Goal: Task Accomplishment & Management: Complete application form

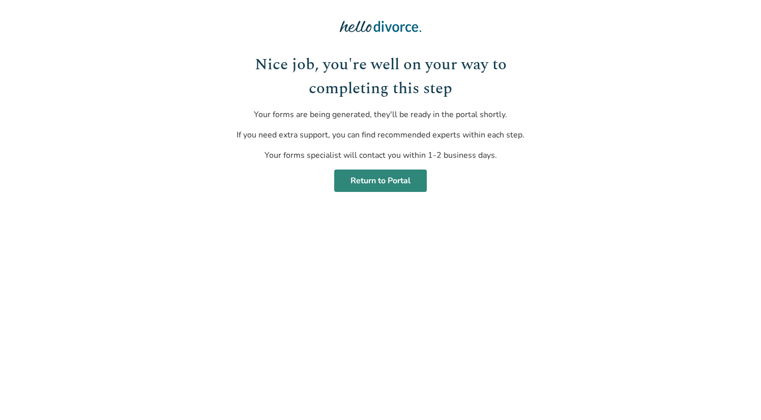
click at [411, 181] on link "Return to Portal" at bounding box center [380, 180] width 93 height 22
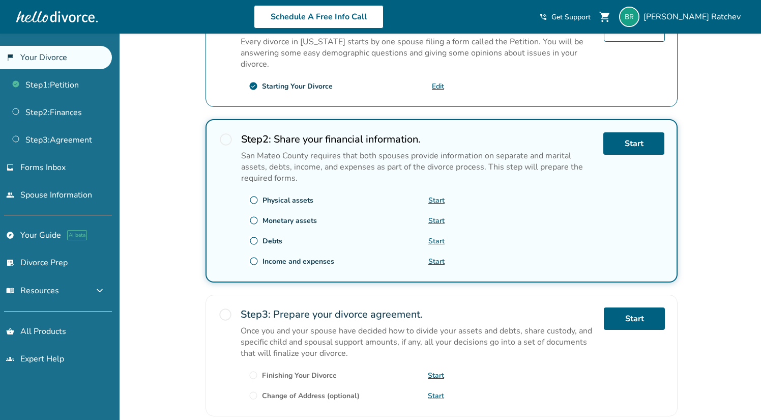
scroll to position [234, 0]
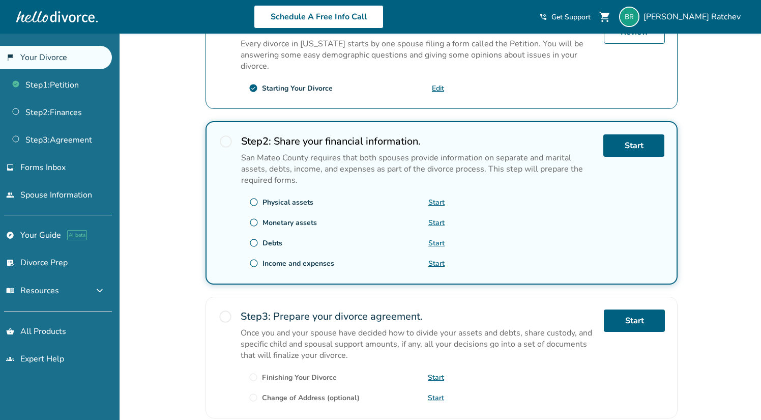
click at [411, 180] on p "San Mateo County requires that both spouses provide information on separate and…" at bounding box center [418, 169] width 354 height 34
click at [442, 262] on link "Start" at bounding box center [436, 263] width 16 height 10
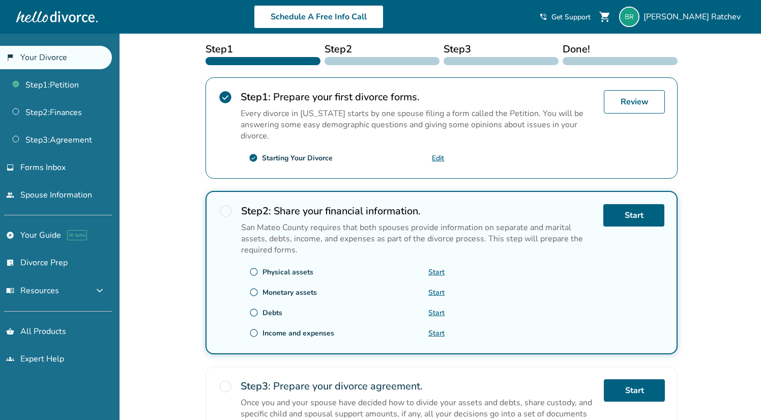
scroll to position [162, 0]
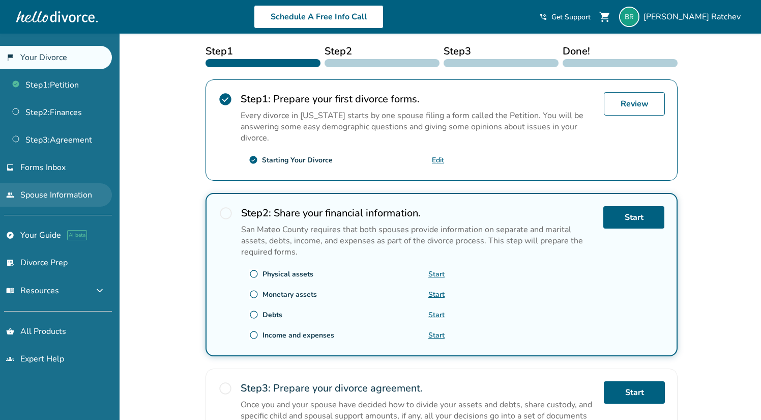
click at [73, 196] on link "people Spouse Information" at bounding box center [56, 194] width 112 height 23
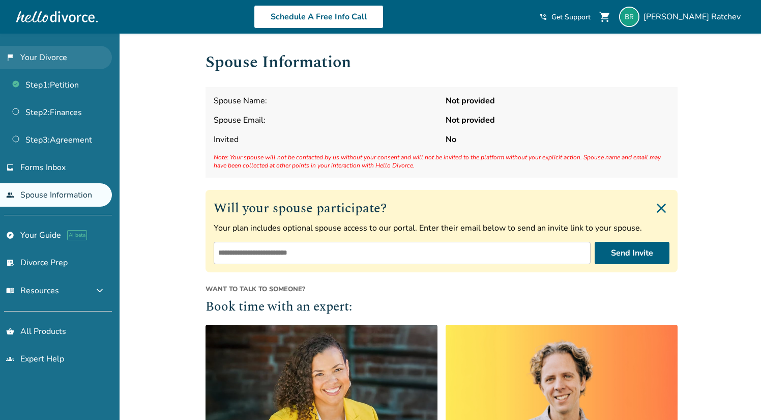
click at [52, 59] on link "flag_2 Your Divorce" at bounding box center [56, 57] width 112 height 23
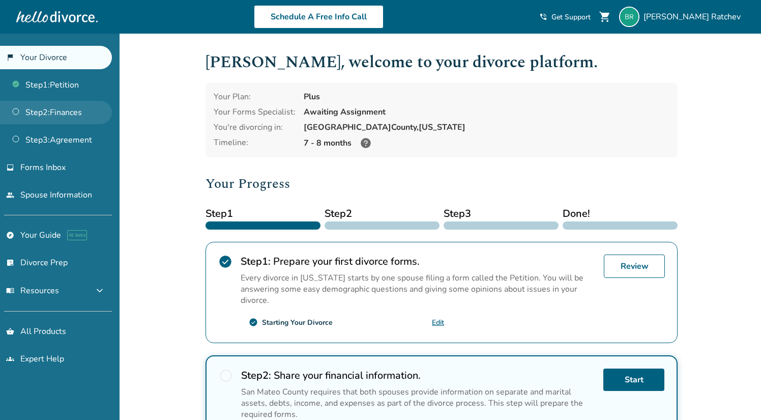
click at [64, 107] on link "Step 2 : Finances" at bounding box center [56, 112] width 112 height 23
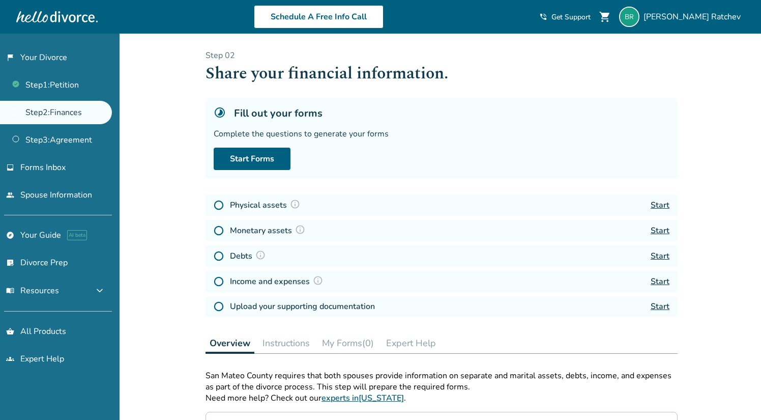
click at [296, 204] on img at bounding box center [295, 204] width 10 height 10
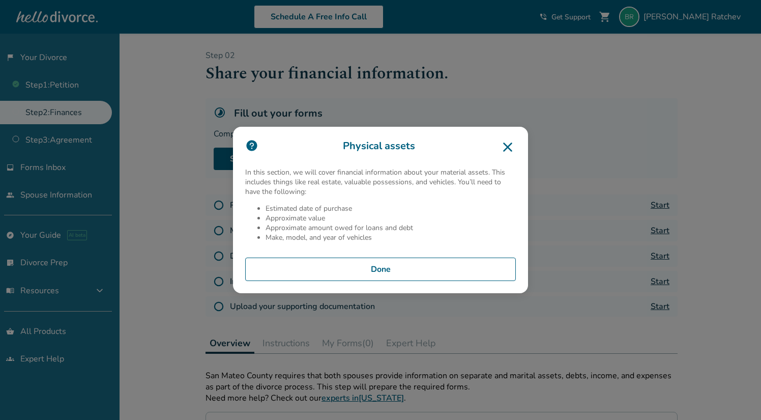
click at [510, 145] on icon at bounding box center [507, 146] width 9 height 9
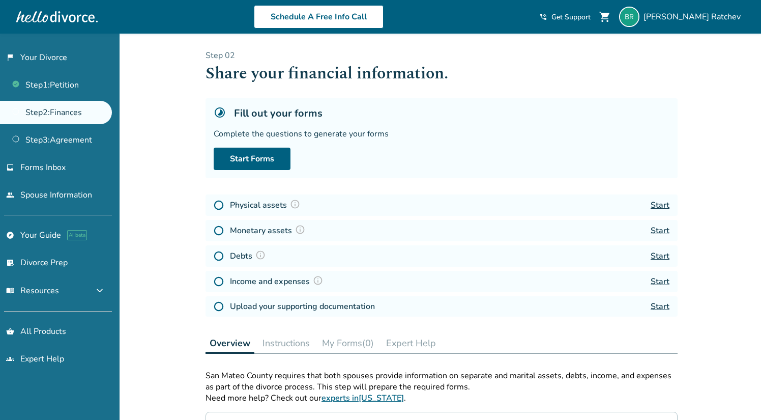
click at [510, 145] on div "Fill out your forms Complete the questions to generate your forms Start Forms" at bounding box center [442, 138] width 472 height 80
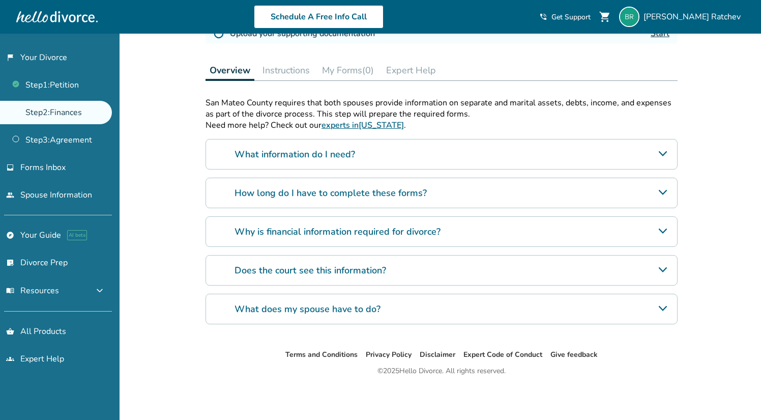
scroll to position [277, 0]
click at [381, 309] on div "What does my spouse have to do?" at bounding box center [442, 309] width 472 height 31
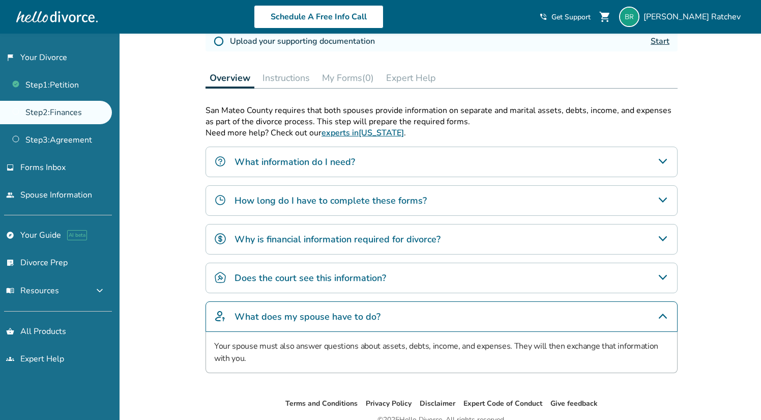
scroll to position [249, 0]
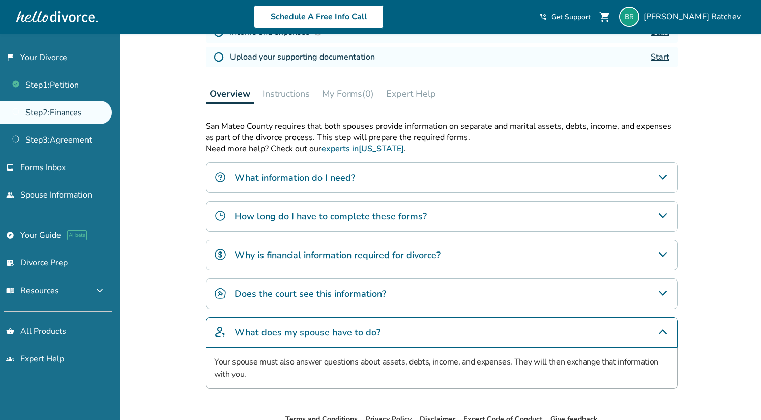
click at [310, 184] on h4 "What information do I need?" at bounding box center [295, 177] width 121 height 13
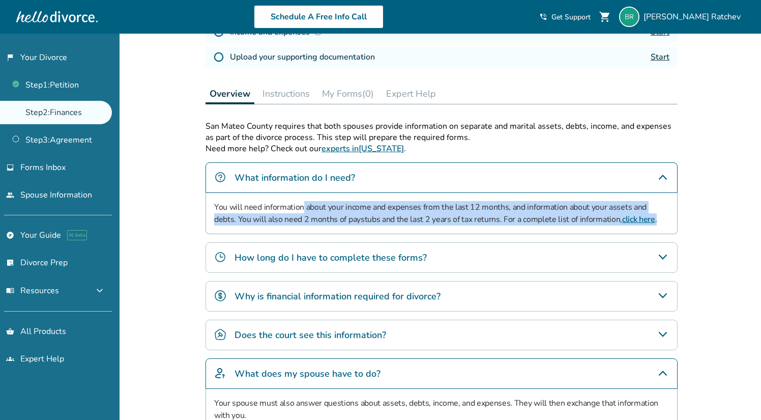
drag, startPoint x: 304, startPoint y: 213, endPoint x: 305, endPoint y: 233, distance: 19.4
click at [305, 233] on div "You will need information about your income and expenses from the last 12 month…" at bounding box center [442, 213] width 472 height 41
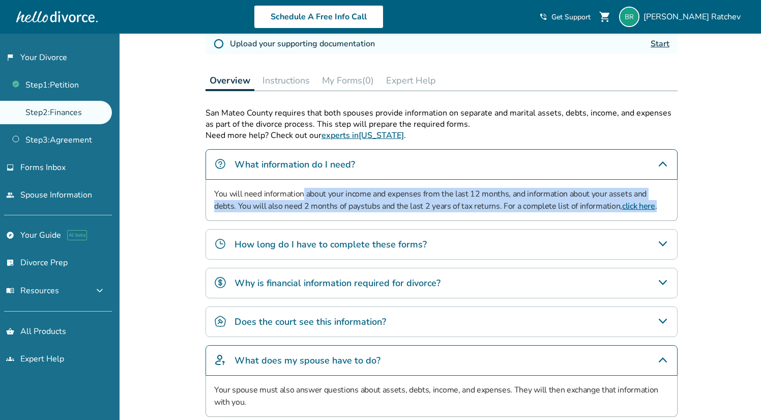
scroll to position [261, 0]
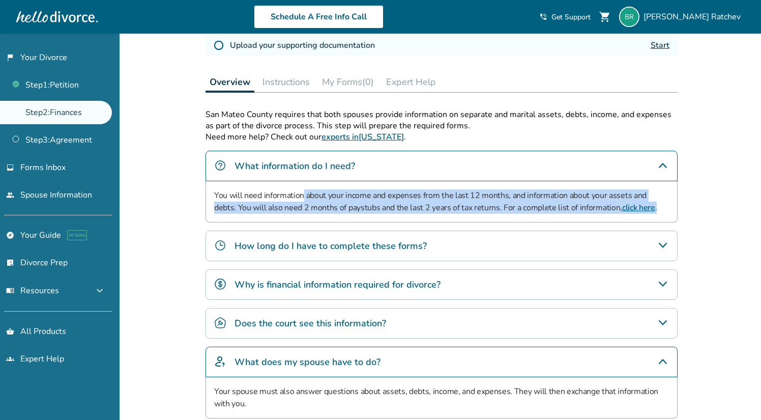
click at [307, 244] on h4 "How long do I have to complete these forms?" at bounding box center [331, 245] width 192 height 13
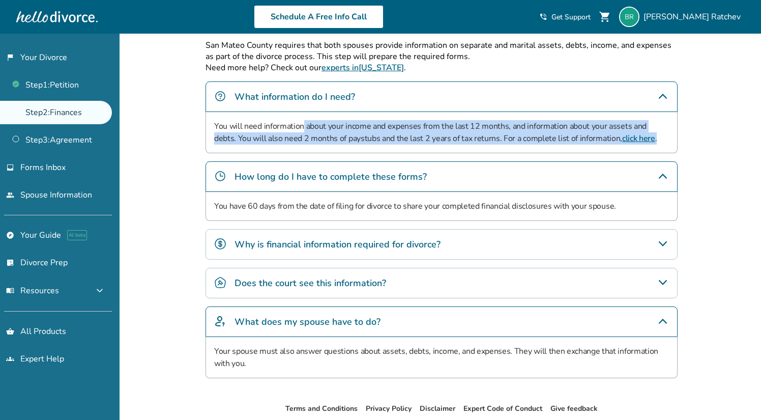
scroll to position [333, 0]
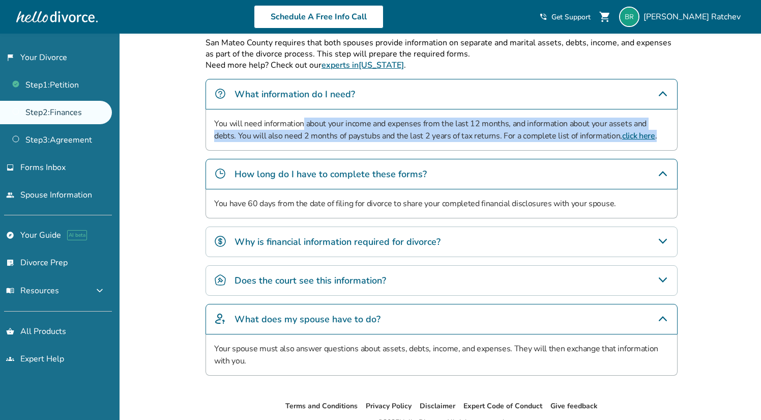
click at [307, 248] on h4 "Why is financial information required for divorce?" at bounding box center [338, 241] width 206 height 13
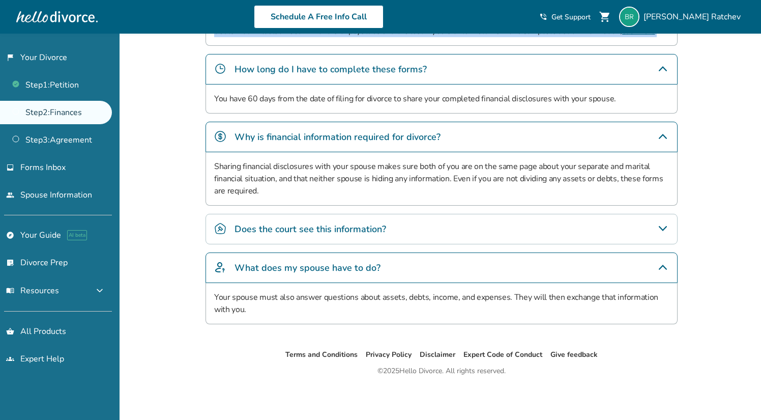
scroll to position [442, 0]
click at [311, 231] on h4 "Does the court see this information?" at bounding box center [311, 228] width 152 height 13
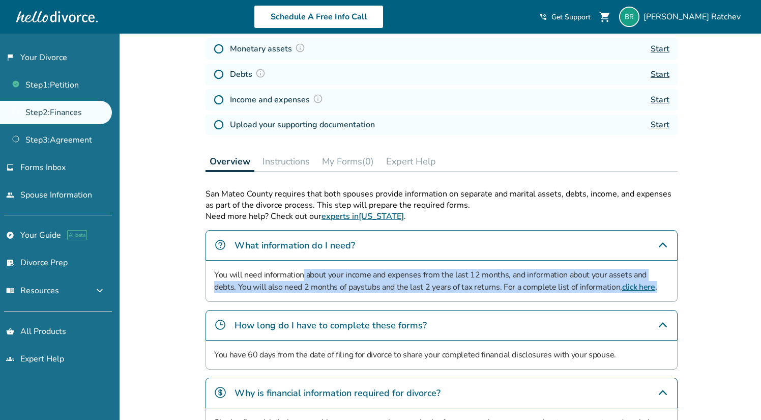
scroll to position [191, 0]
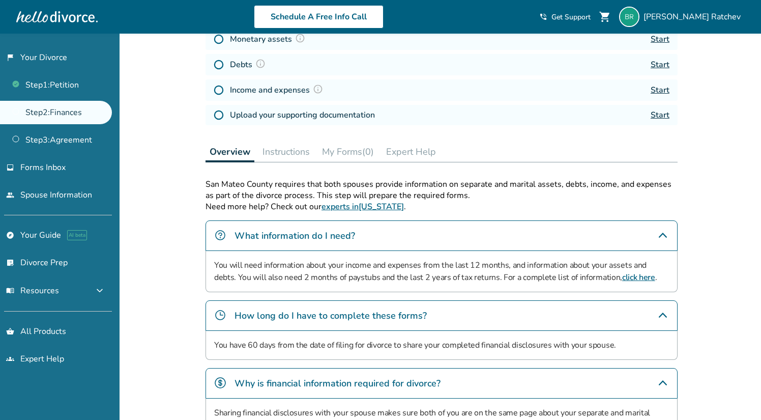
click at [545, 193] on p "San Mateo County requires that both spouses provide information on separate and…" at bounding box center [442, 190] width 472 height 22
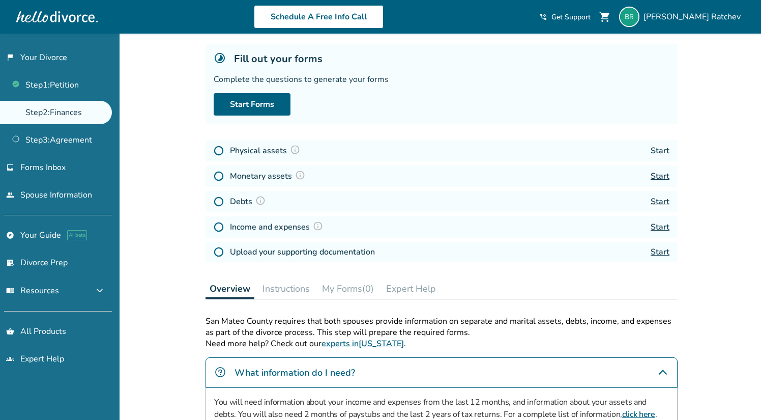
scroll to position [49, 0]
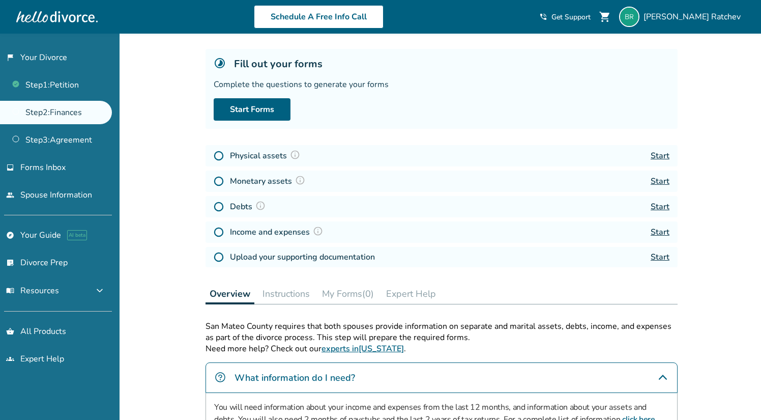
click at [666, 155] on link "Start" at bounding box center [660, 155] width 19 height 11
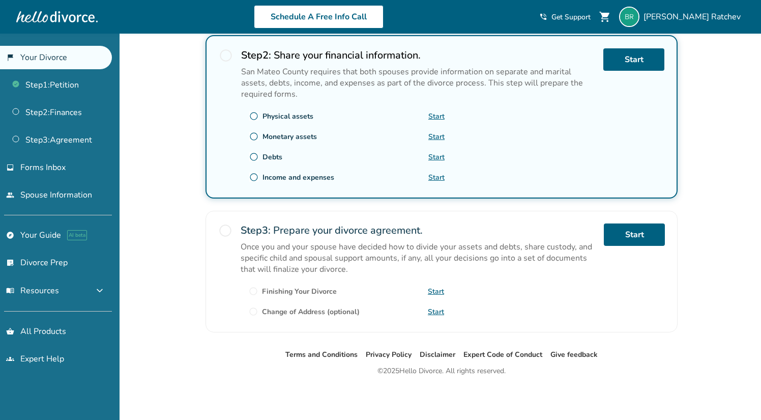
scroll to position [320, 0]
